Goal: Information Seeking & Learning: Understand process/instructions

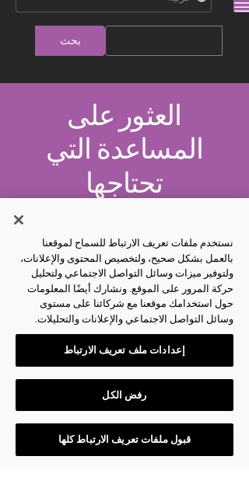
scroll to position [53, 0]
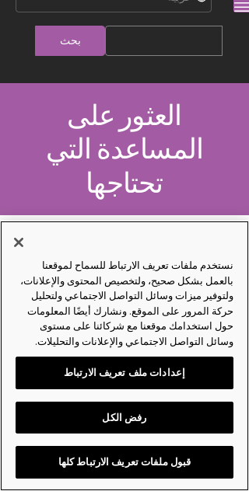
click at [124, 466] on button "قبول ملفات تعريف الارتباط كلها" at bounding box center [124, 462] width 217 height 33
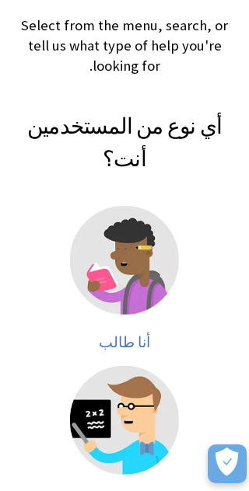
scroll to position [278, 0]
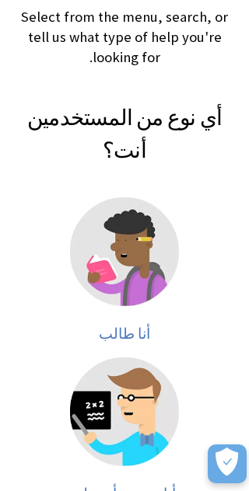
click at [130, 197] on img at bounding box center [124, 251] width 109 height 109
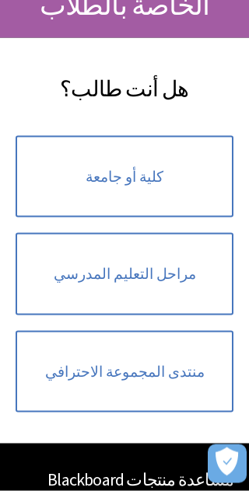
scroll to position [197, 0]
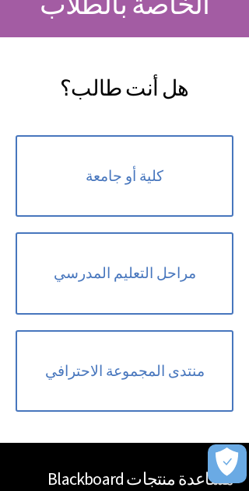
click at [187, 143] on link "كلية أو جامعة" at bounding box center [124, 176] width 217 height 82
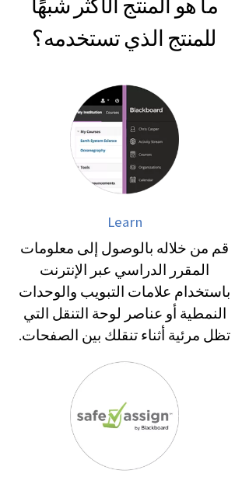
scroll to position [301, 0]
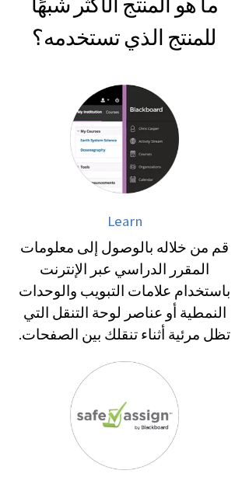
click at [125, 137] on img at bounding box center [124, 139] width 109 height 109
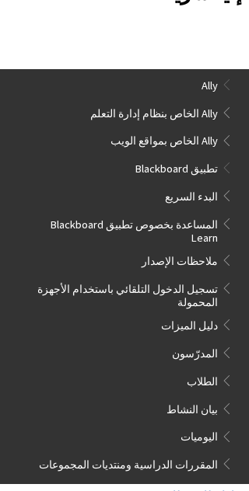
scroll to position [861, 0]
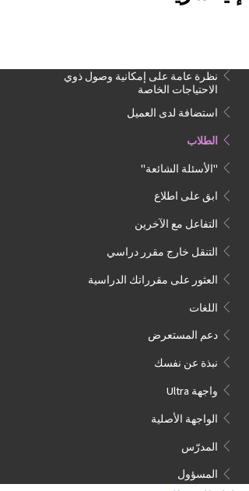
click at [203, 130] on span "الطلاب" at bounding box center [201, 139] width 31 height 18
click at [209, 130] on span "الطلاب" at bounding box center [128, 141] width 210 height 23
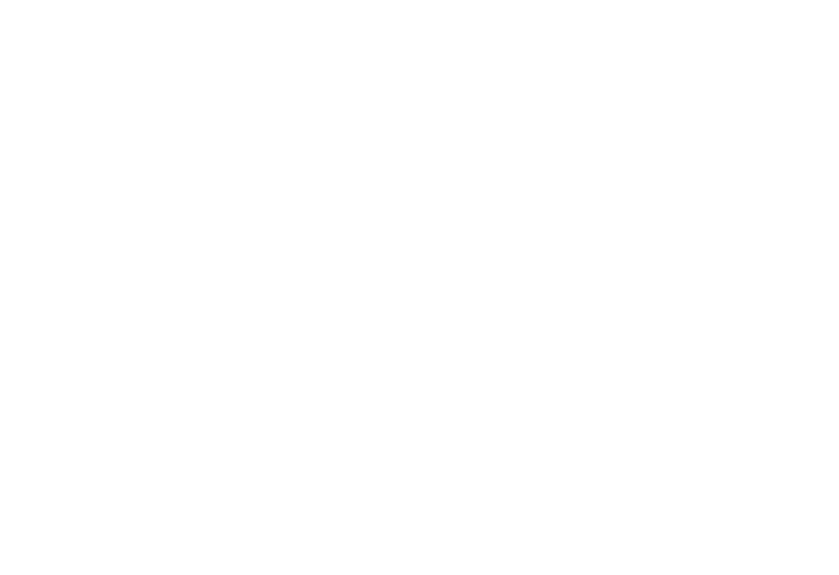
scroll to position [493, -7766]
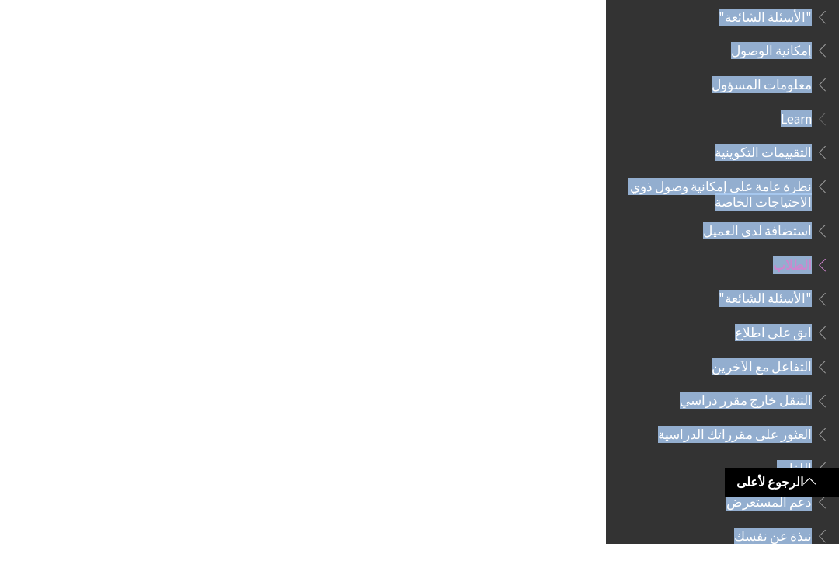
click at [248, 452] on span "العثور على مقرراتك الدراسية" at bounding box center [735, 462] width 154 height 21
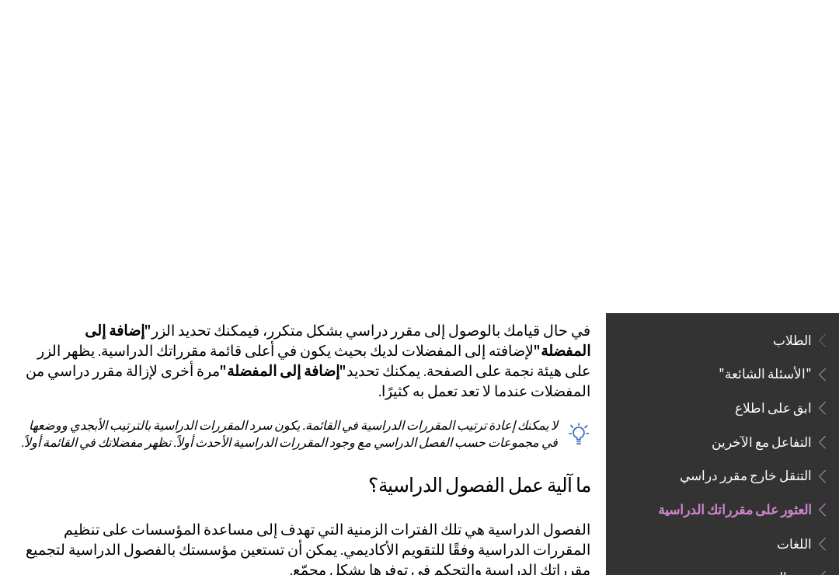
scroll to position [920, 0]
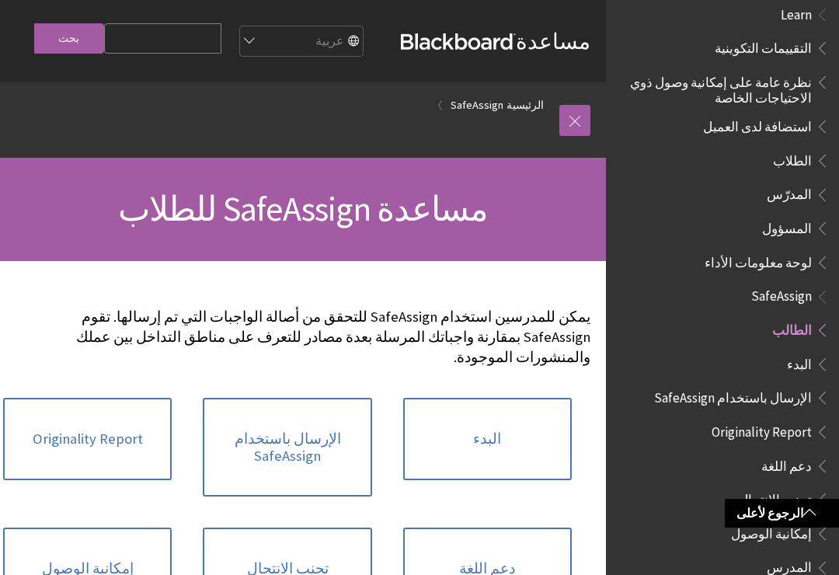
scroll to position [161, 0]
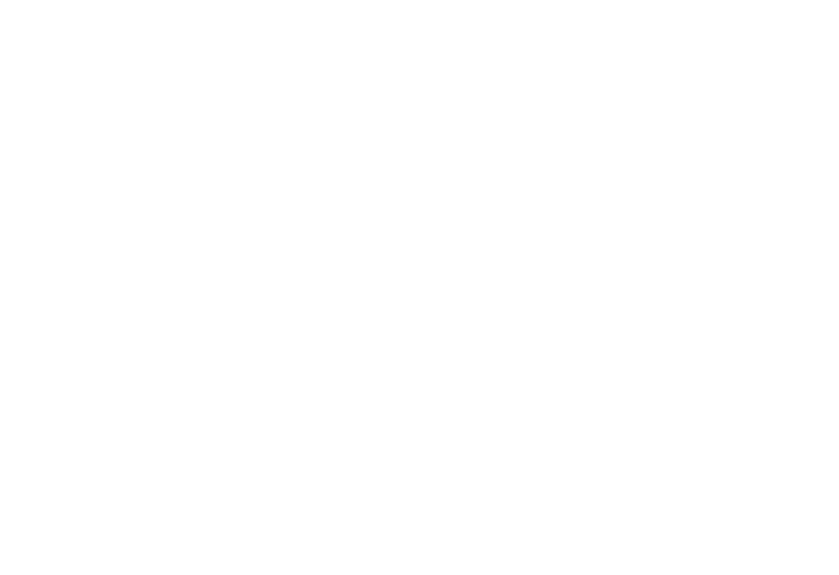
scroll to position [1300, 0]
